Goal: Task Accomplishment & Management: Manage account settings

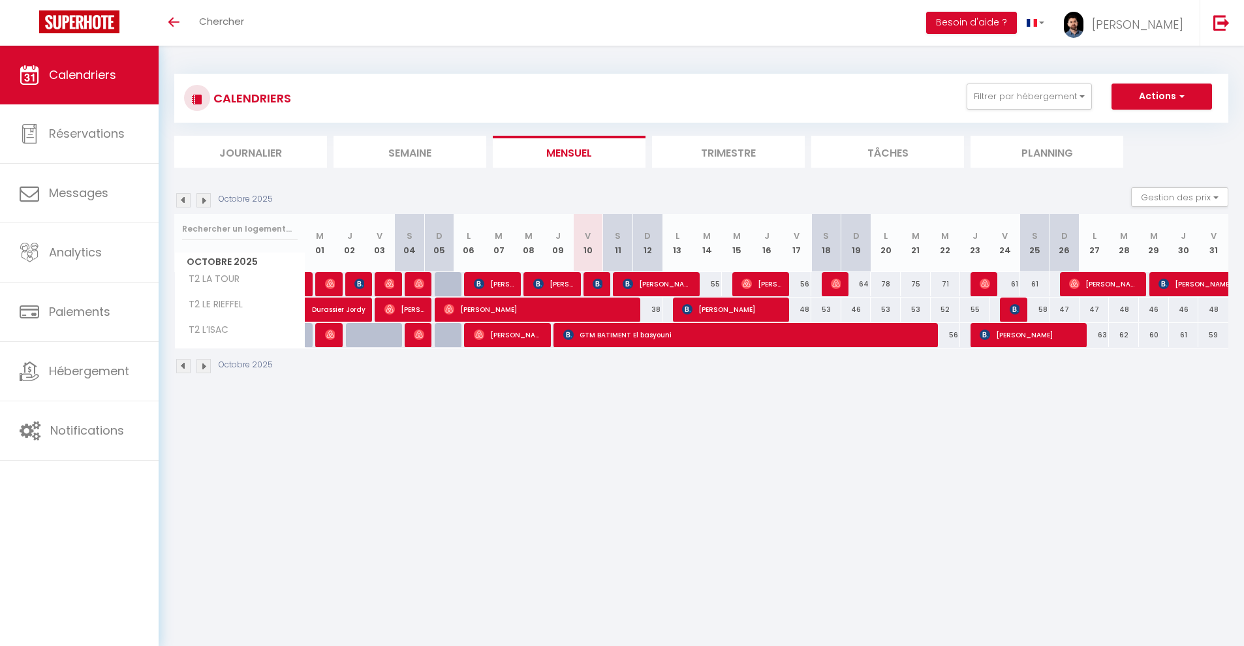
click at [554, 285] on span "[PERSON_NAME]" at bounding box center [553, 283] width 40 height 25
select select "OK"
select select "1"
select select "0"
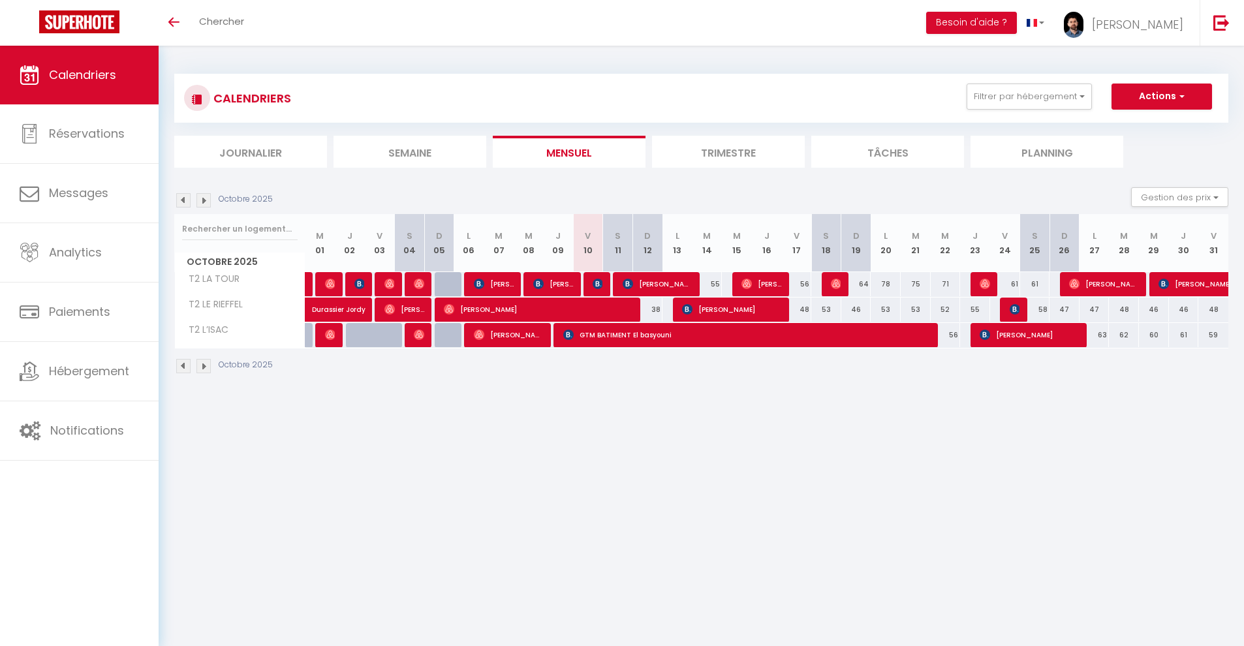
select select "1"
select select
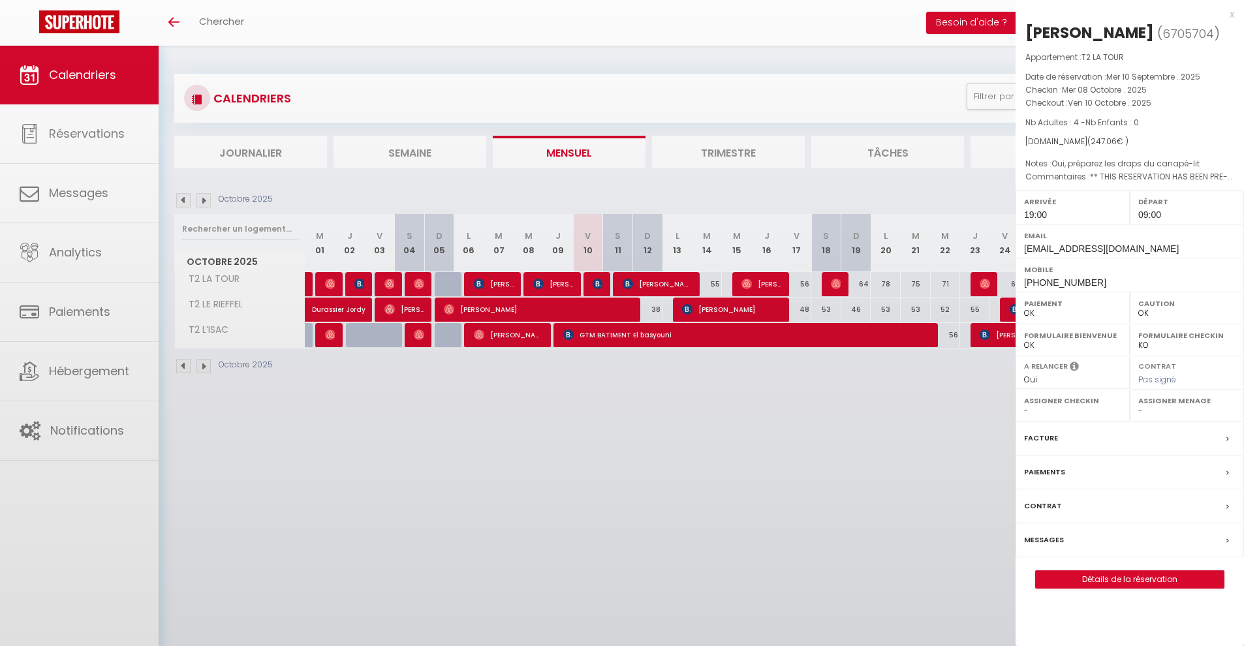
select select "34353"
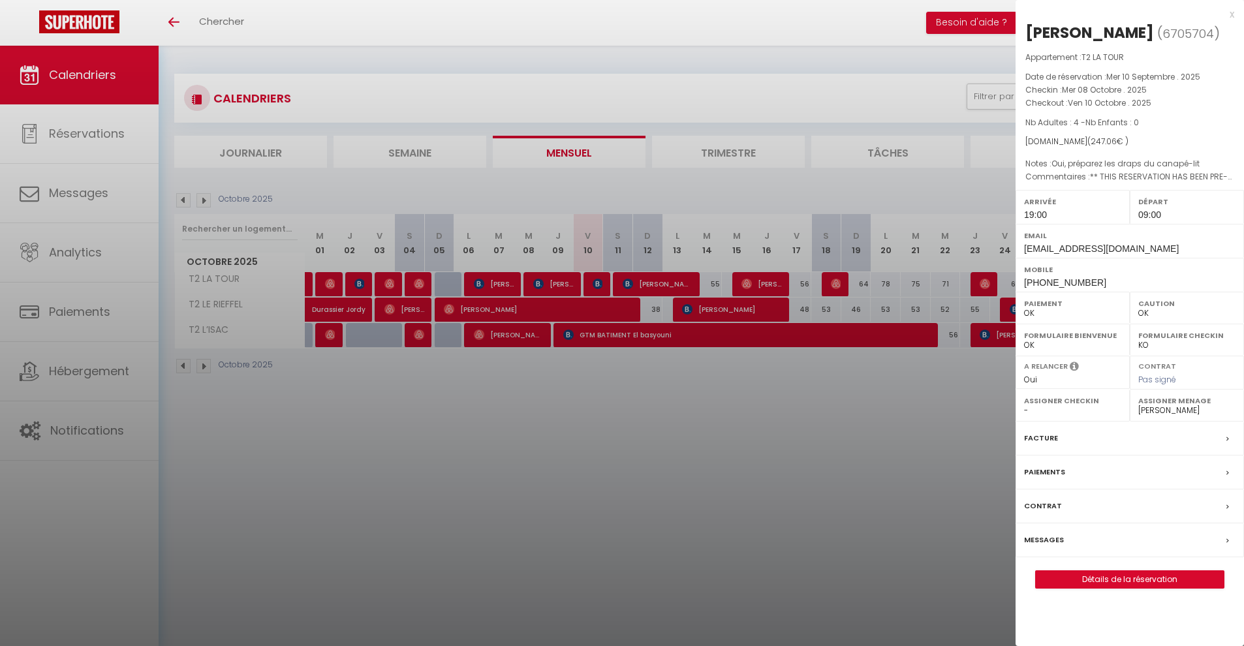
click at [612, 373] on div at bounding box center [622, 323] width 1244 height 646
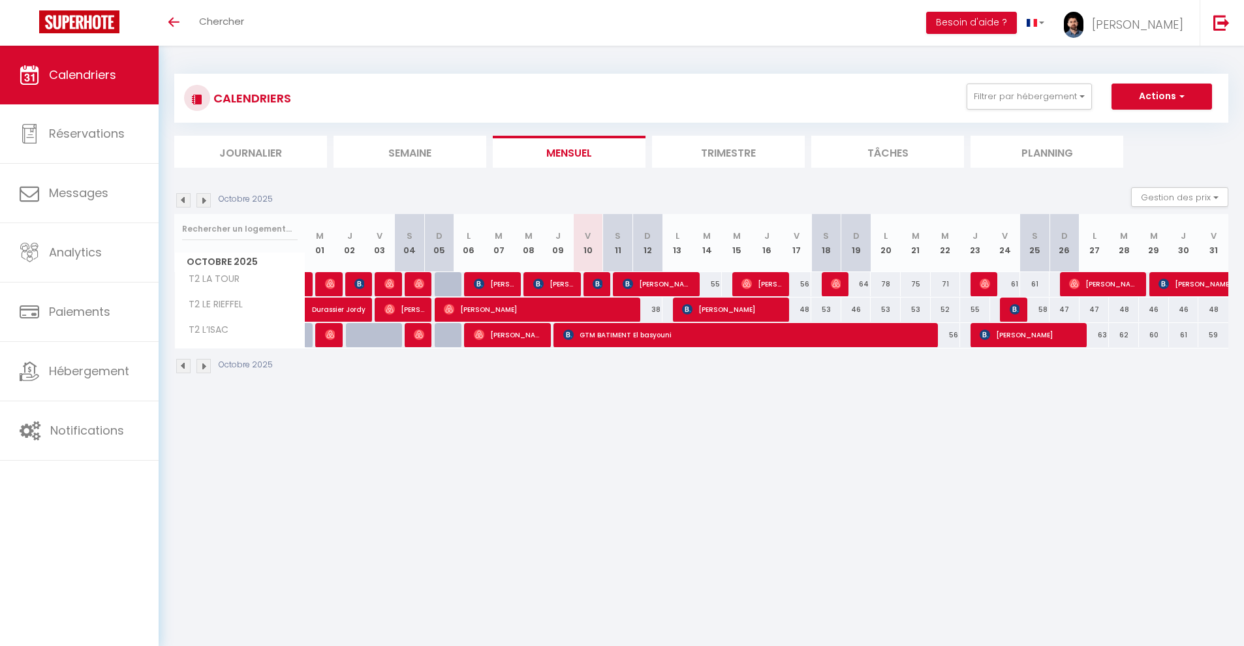
click at [598, 286] on img at bounding box center [597, 284] width 10 height 10
select select "KO"
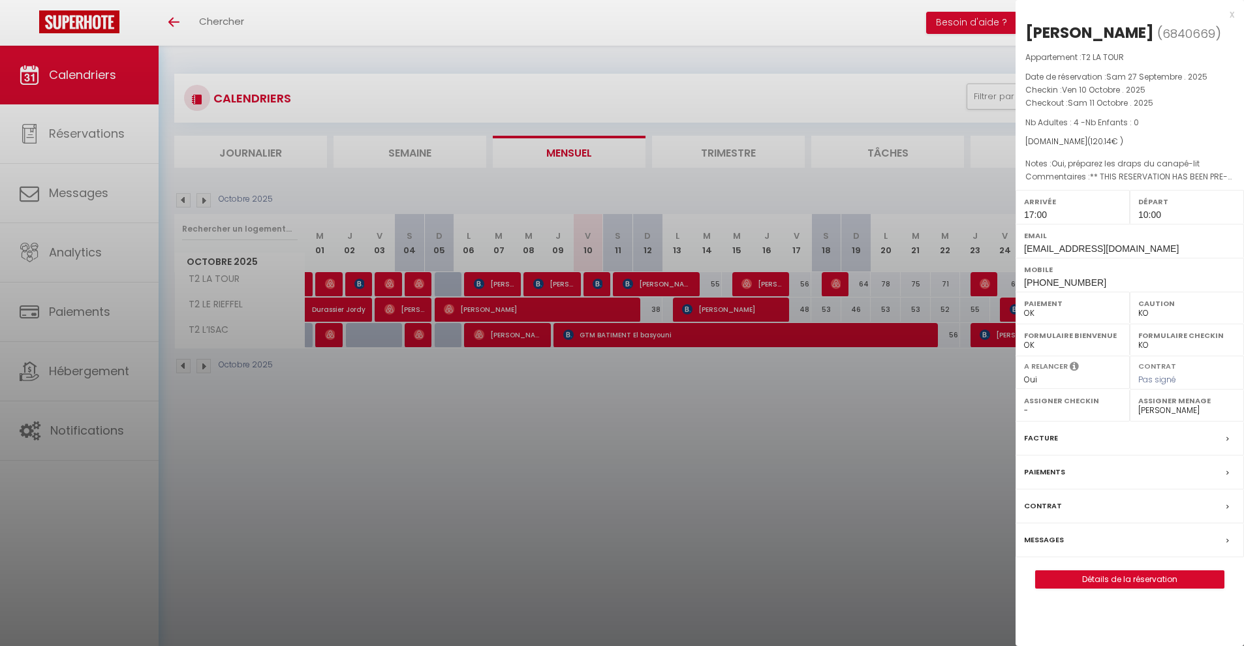
click at [624, 386] on div at bounding box center [622, 323] width 1244 height 646
